Goal: Navigation & Orientation: Find specific page/section

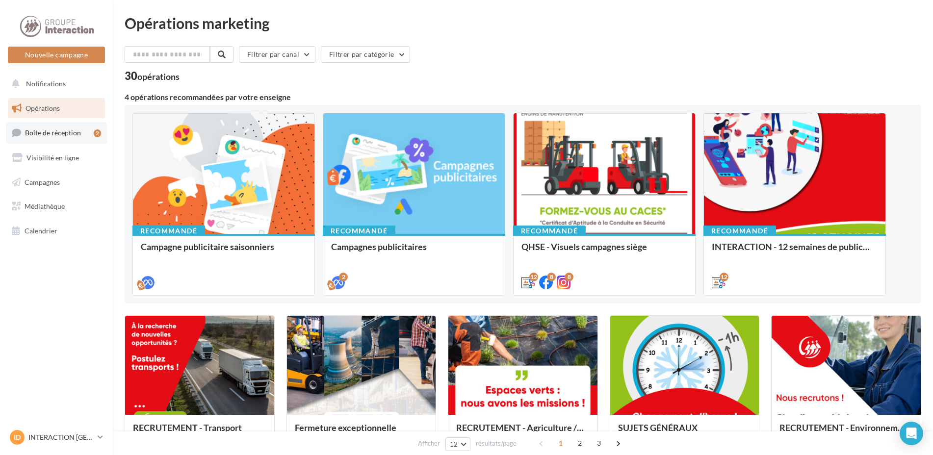
click at [62, 135] on span "Boîte de réception" at bounding box center [53, 132] width 56 height 8
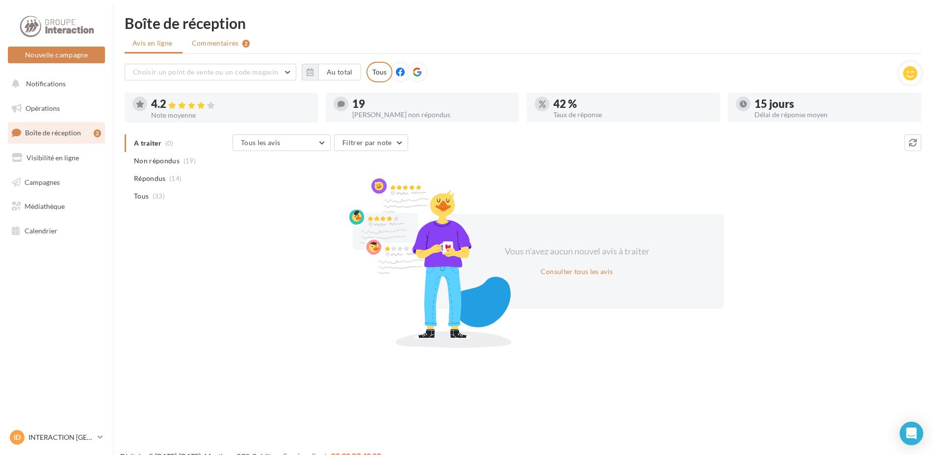
click at [214, 45] on span "Commentaires" at bounding box center [215, 43] width 47 height 10
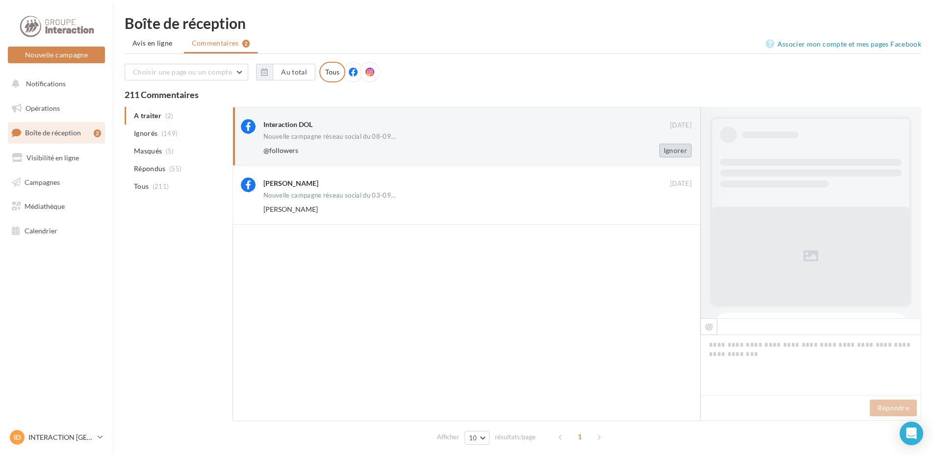
click at [677, 149] on button "Ignorer" at bounding box center [675, 151] width 32 height 14
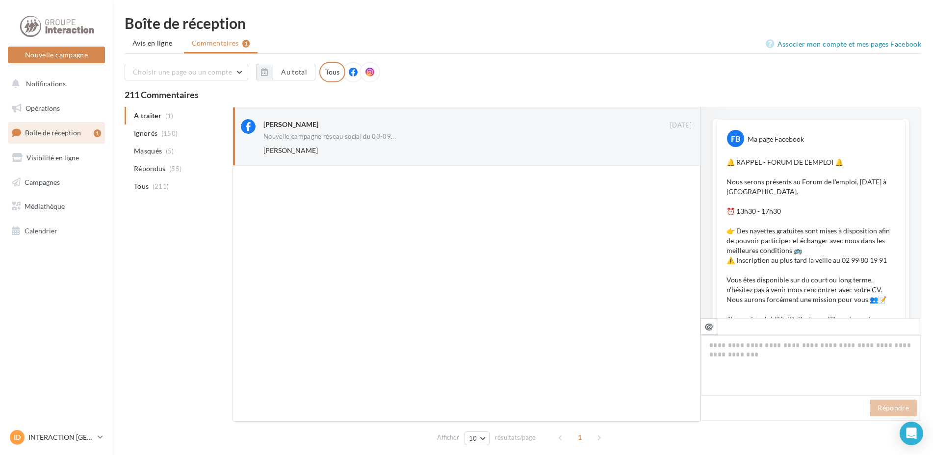
scroll to position [430, 0]
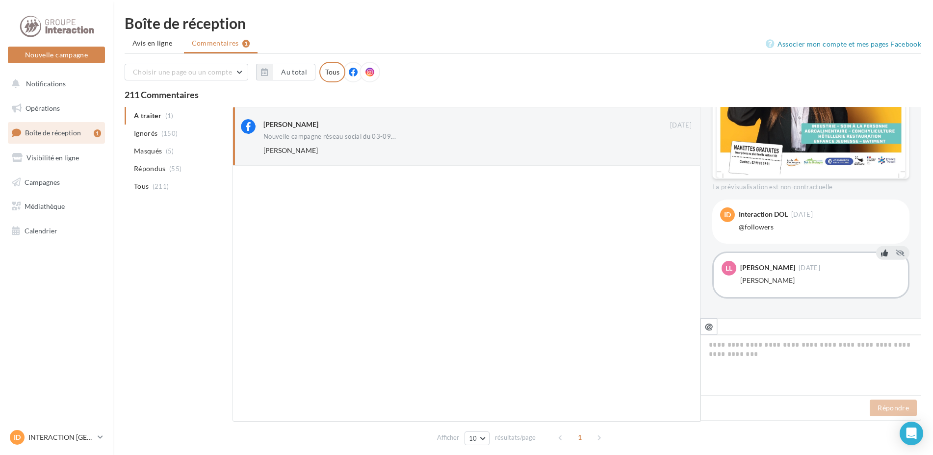
click at [881, 254] on icon at bounding box center [884, 252] width 7 height 7
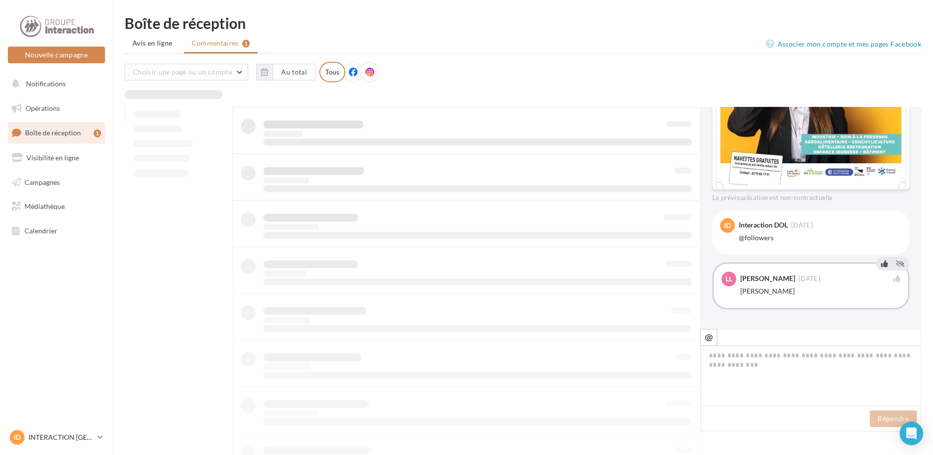
scroll to position [419, 0]
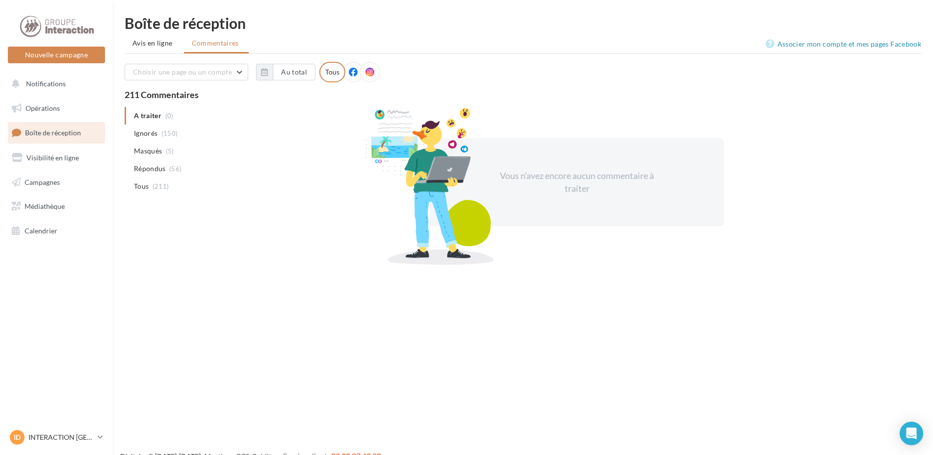
click at [374, 364] on div "Nouvelle campagne Nouvelle campagne Notifications Opérations Boîte de réception…" at bounding box center [466, 243] width 933 height 455
click at [56, 179] on span "Campagnes" at bounding box center [42, 182] width 35 height 8
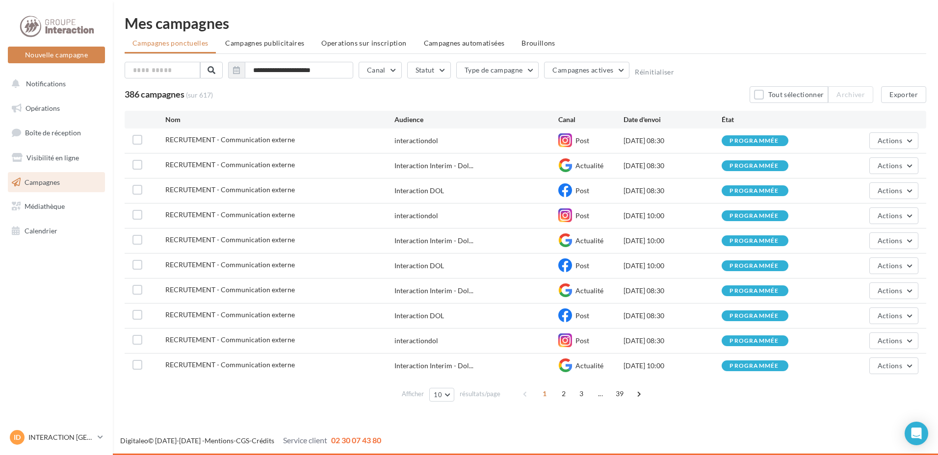
click at [775, 44] on ul "Campagnes ponctuelles Campagnes publicitaires Operations sur inscription Campag…" at bounding box center [525, 44] width 801 height 20
